Goal: Entertainment & Leisure: Consume media (video, audio)

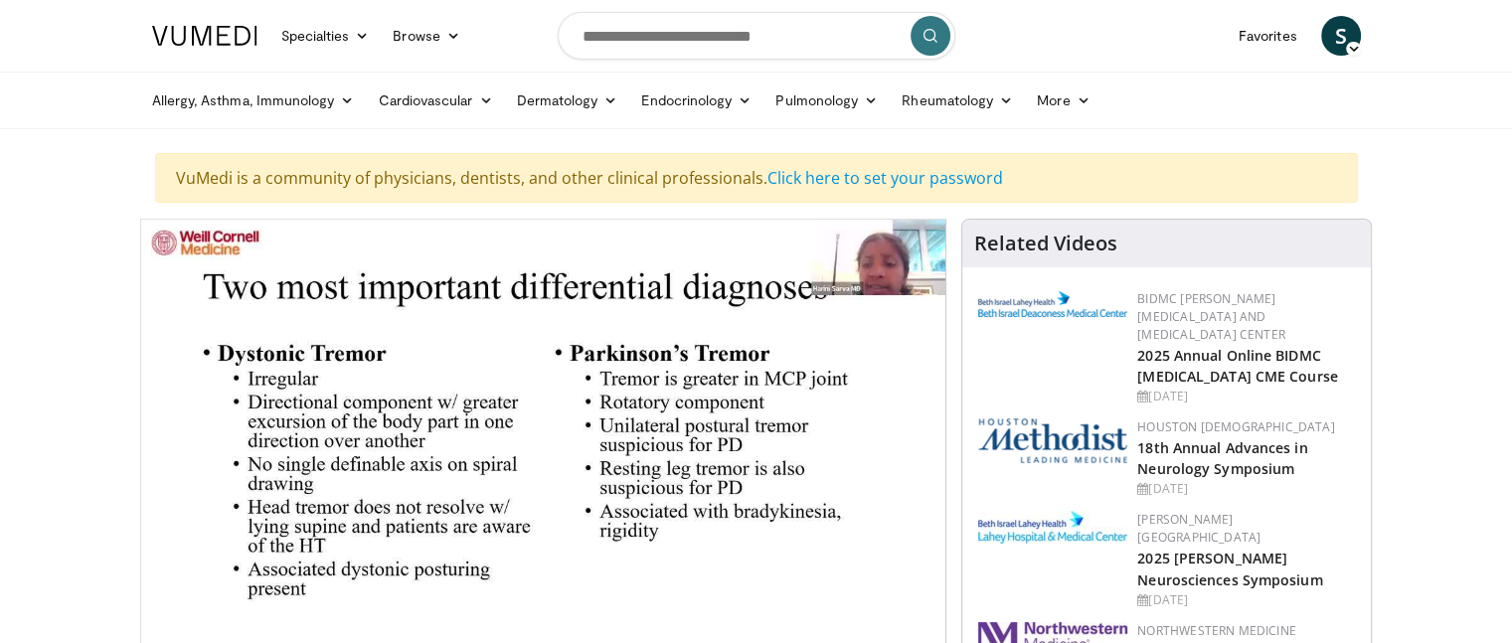
click at [1075, 30] on nav "Specialties Adult & Family Medicine Allergy, [MEDICAL_DATA], Immunology Anesthe…" at bounding box center [756, 36] width 1233 height 72
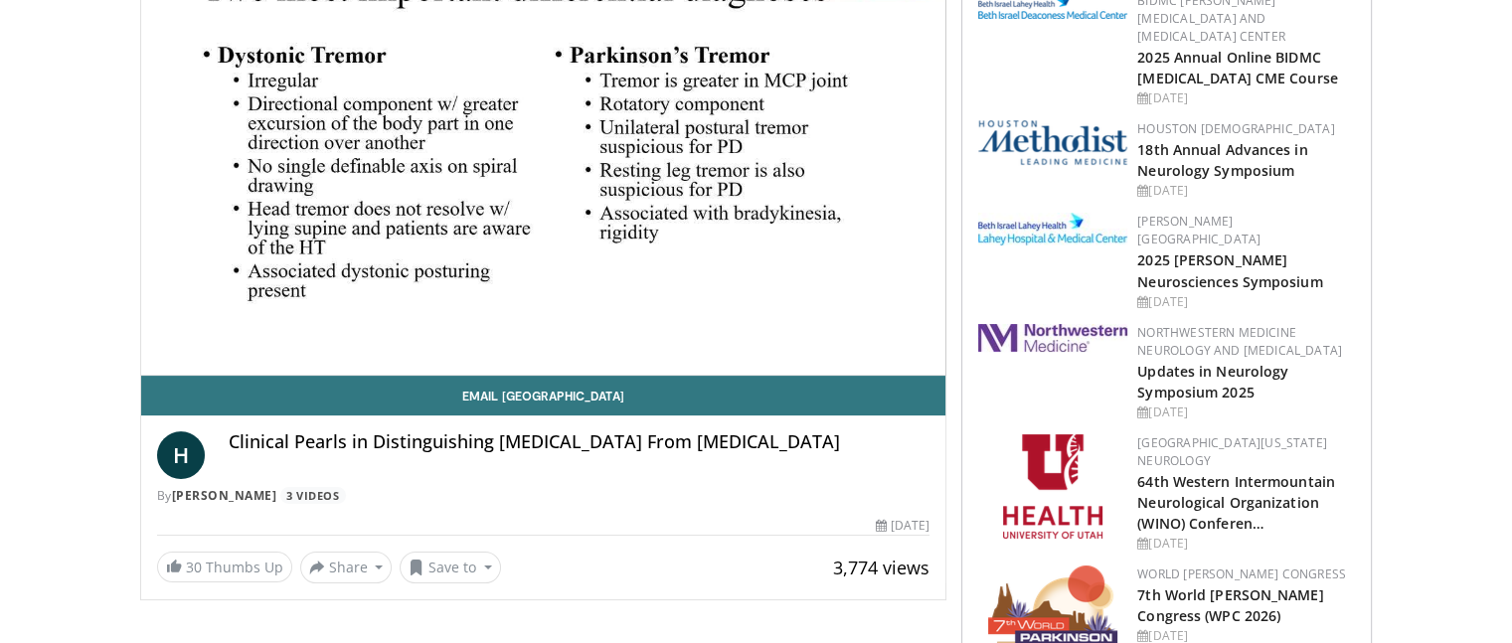
scroll to position [302, 0]
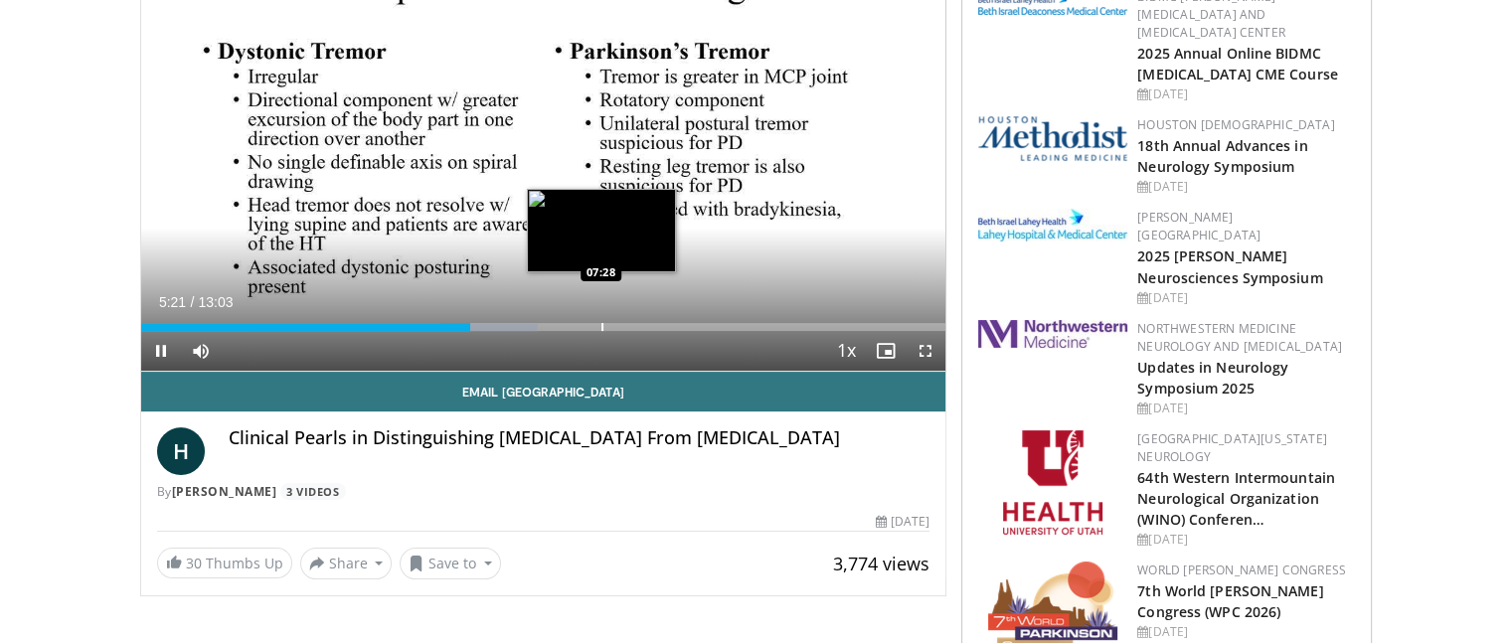
click at [601, 323] on div "Progress Bar" at bounding box center [602, 327] width 2 height 8
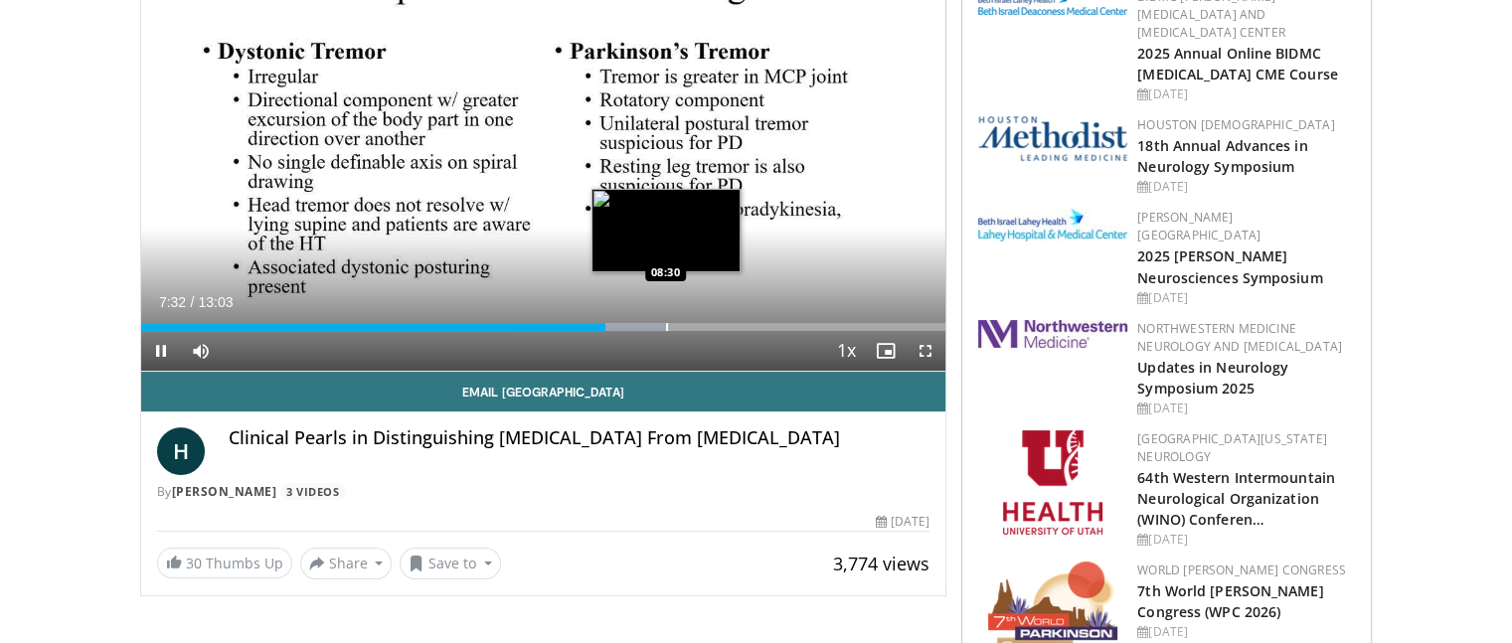
click at [666, 325] on div "Progress Bar" at bounding box center [667, 327] width 2 height 8
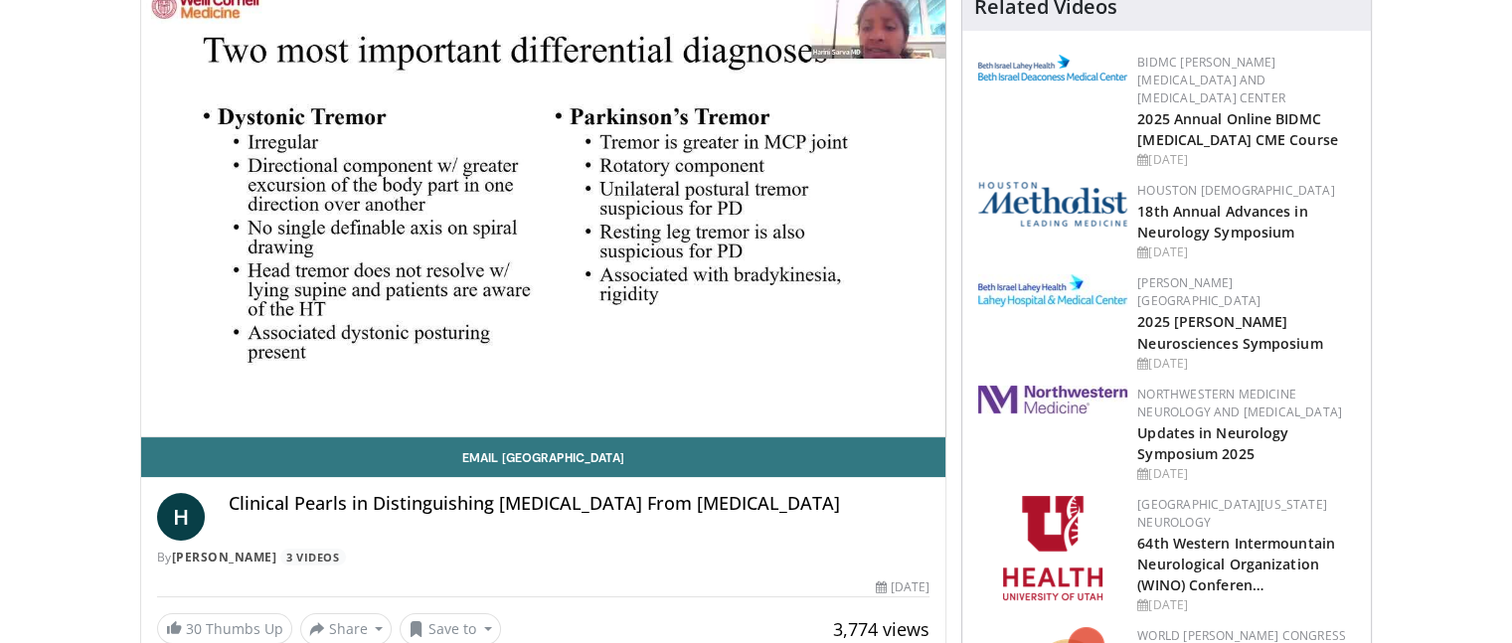
scroll to position [197, 0]
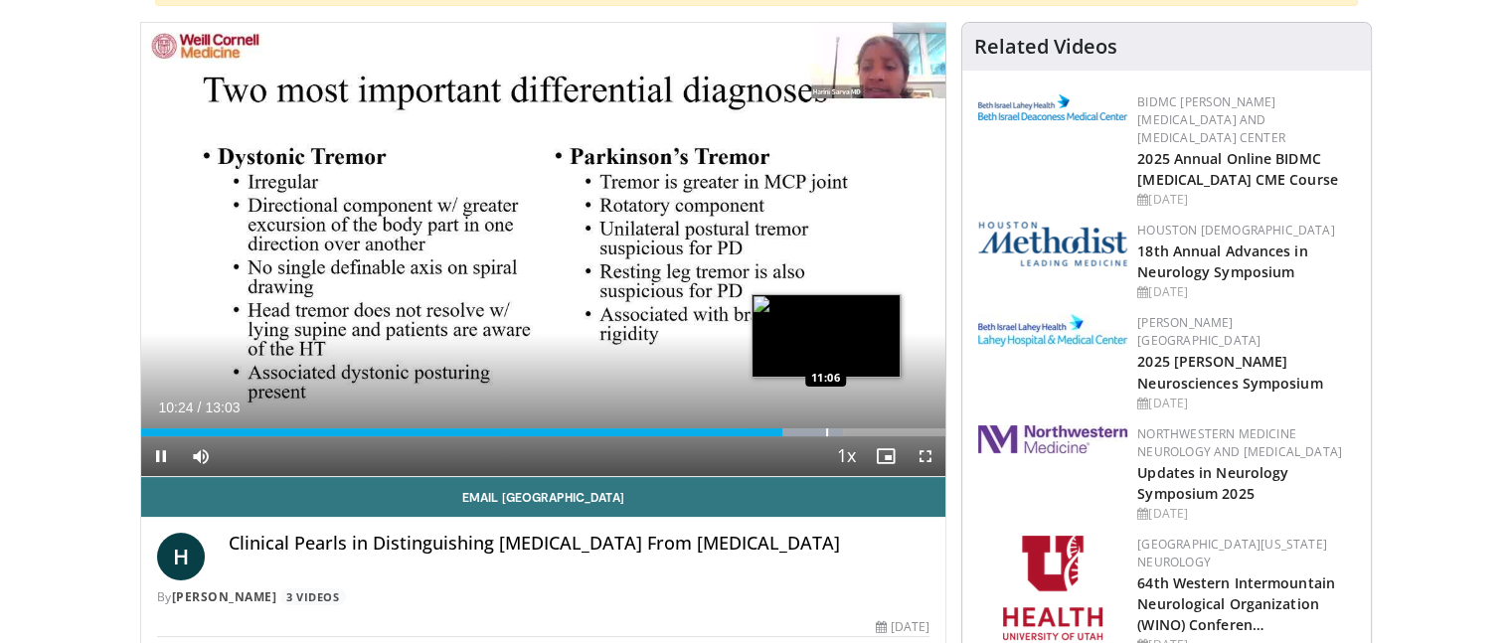
click at [826, 430] on div "Progress Bar" at bounding box center [827, 432] width 2 height 8
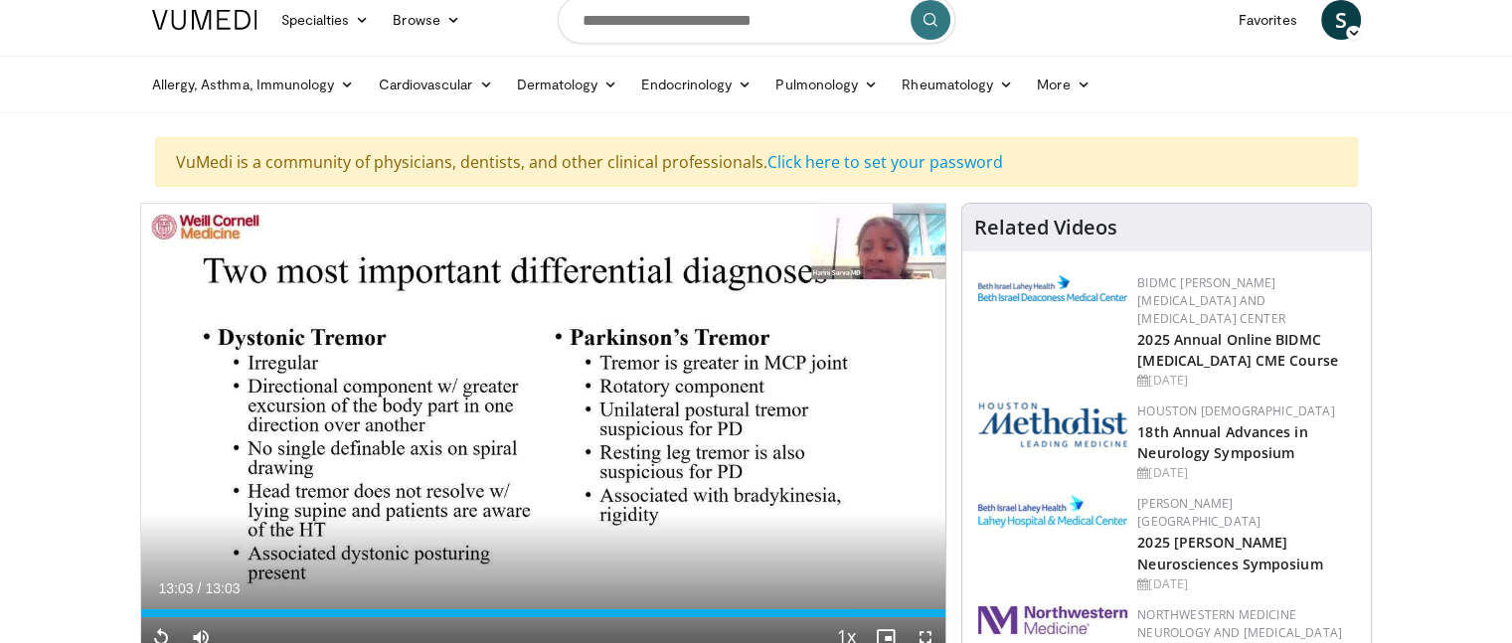
scroll to position [0, 0]
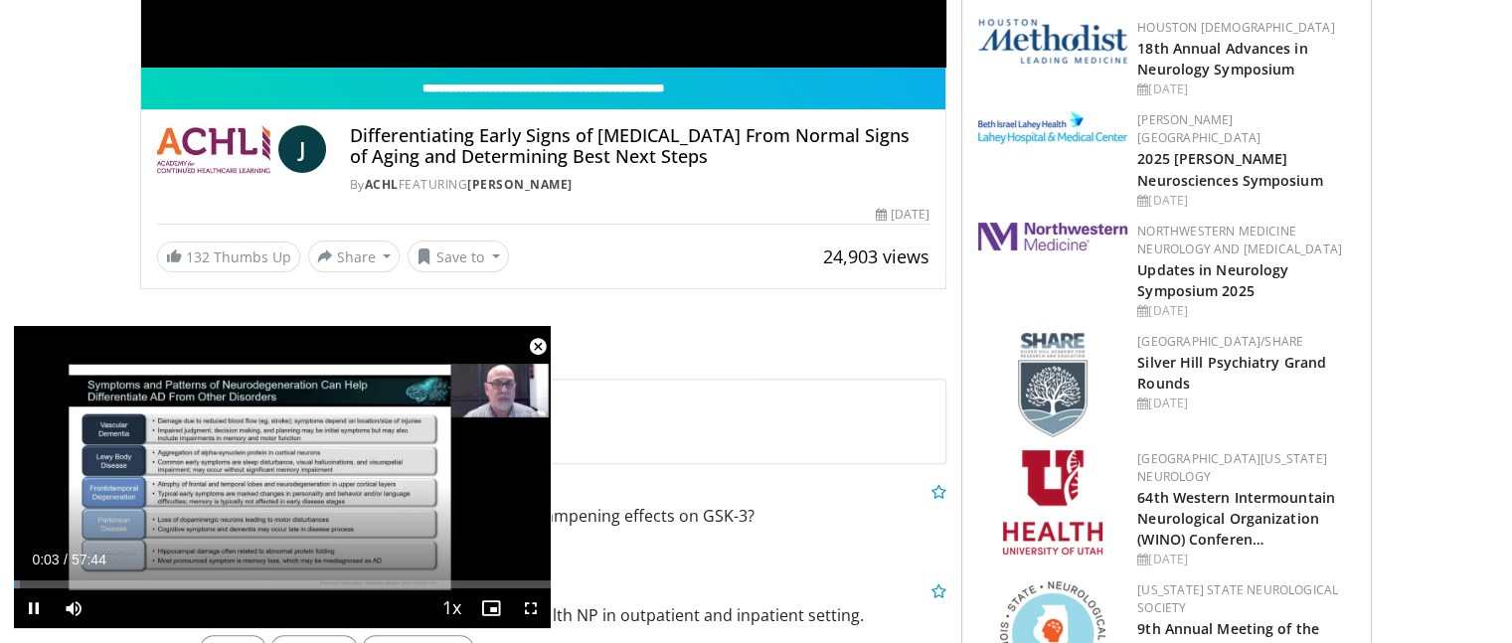
scroll to position [842, 0]
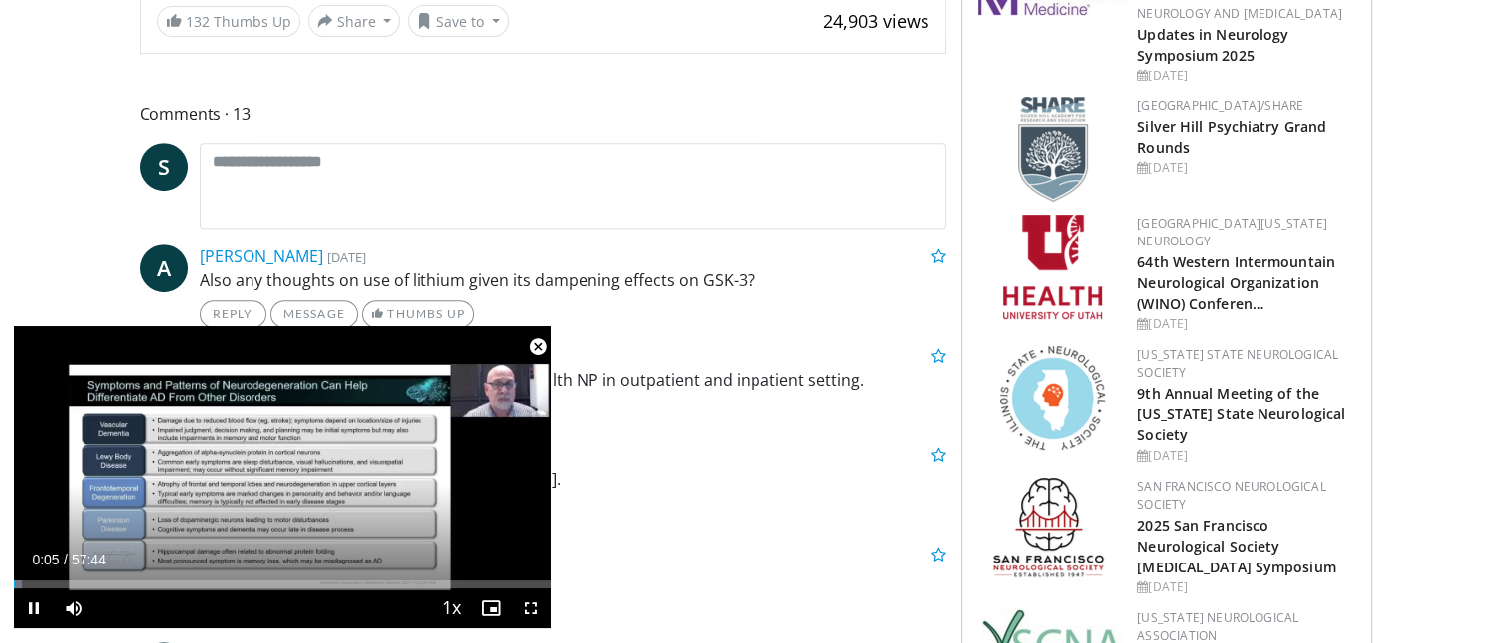
click at [540, 350] on span "Video Player" at bounding box center [538, 347] width 40 height 40
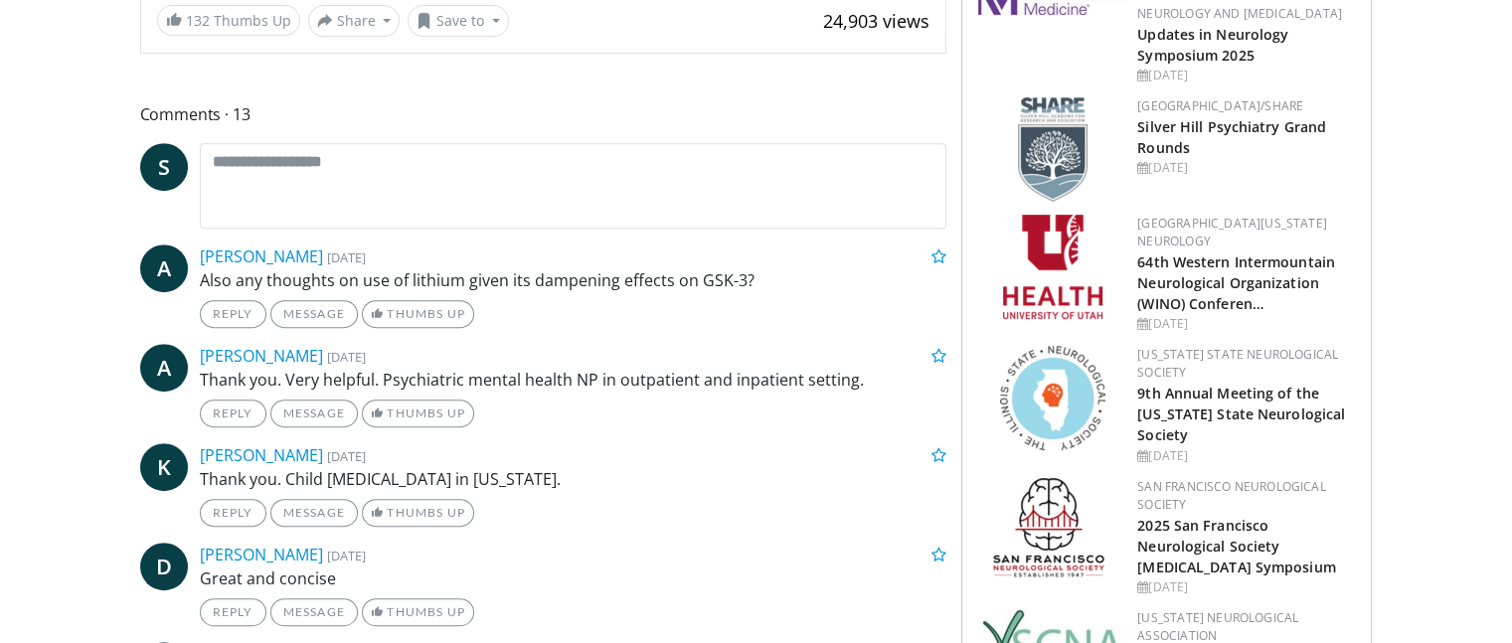
scroll to position [388, 0]
